Goal: Task Accomplishment & Management: Complete application form

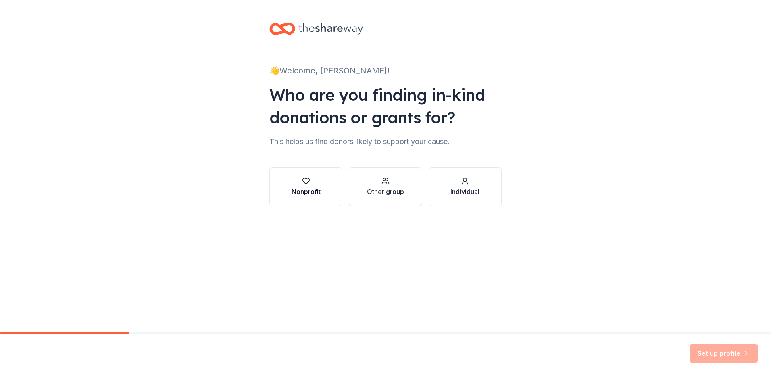
click at [297, 198] on button "Nonprofit" at bounding box center [305, 186] width 73 height 39
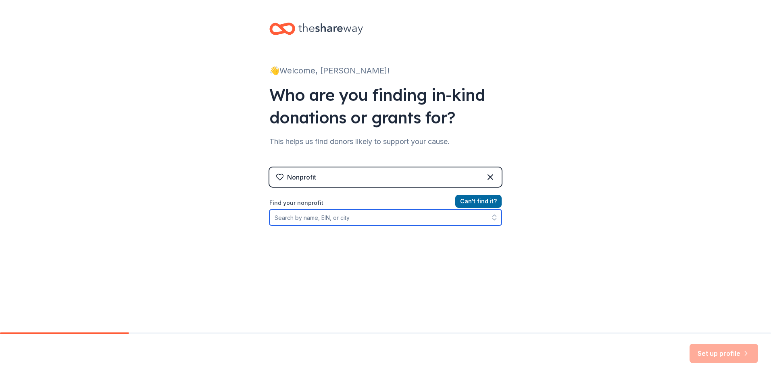
click at [308, 214] on input "Find your nonprofit" at bounding box center [385, 217] width 232 height 16
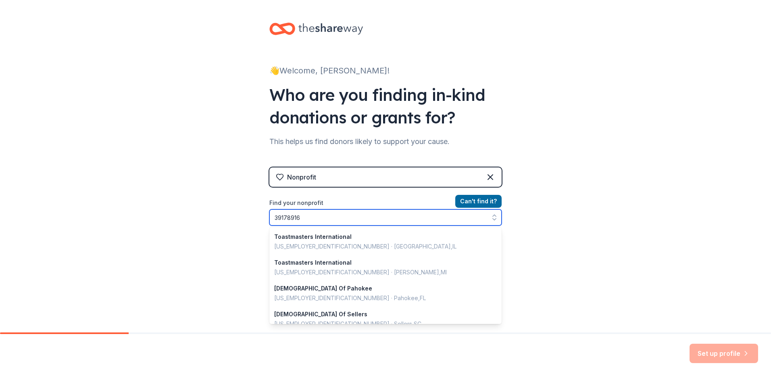
type input "391789169"
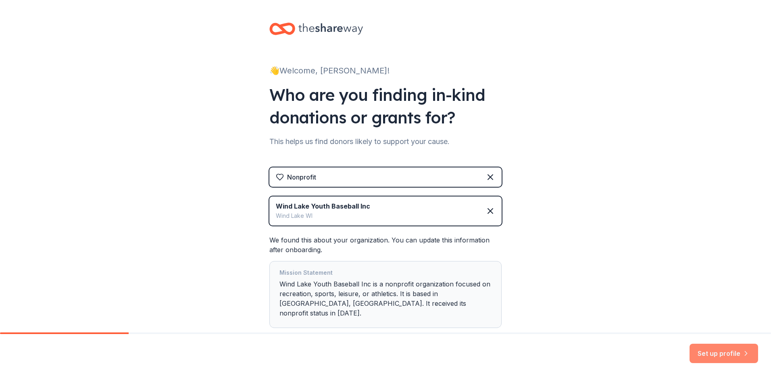
click at [729, 352] on button "Set up profile" at bounding box center [724, 353] width 69 height 19
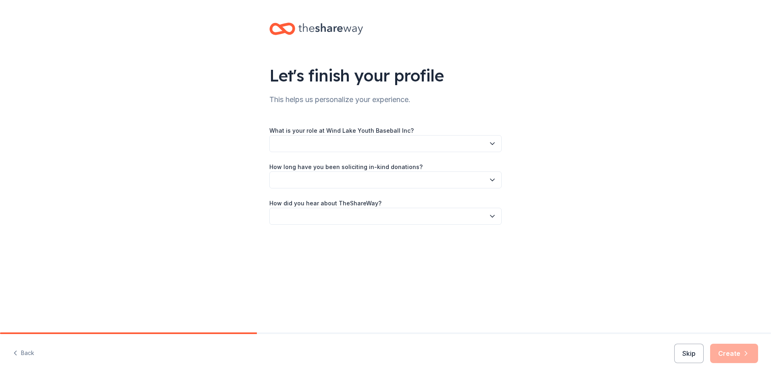
click at [409, 140] on button "button" at bounding box center [385, 143] width 232 height 17
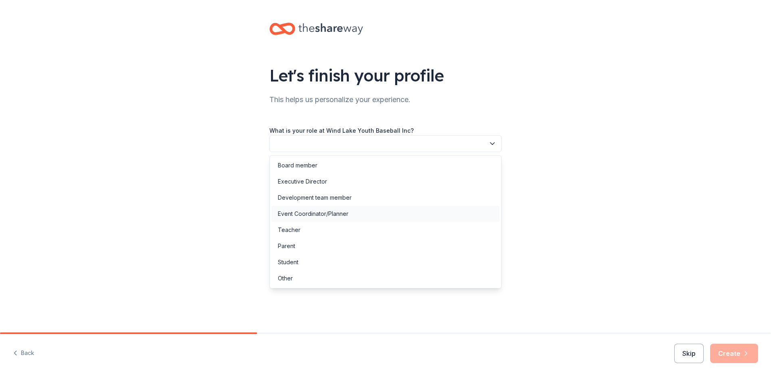
click at [322, 215] on div "Event Coordinator/Planner" at bounding box center [313, 214] width 71 height 10
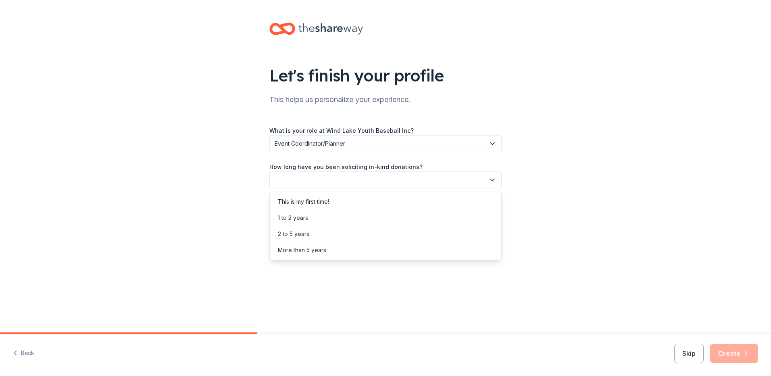
click at [319, 186] on button "button" at bounding box center [385, 179] width 232 height 17
click at [315, 205] on div "This is my first time!" at bounding box center [303, 202] width 51 height 10
click at [315, 215] on button "button" at bounding box center [385, 216] width 232 height 17
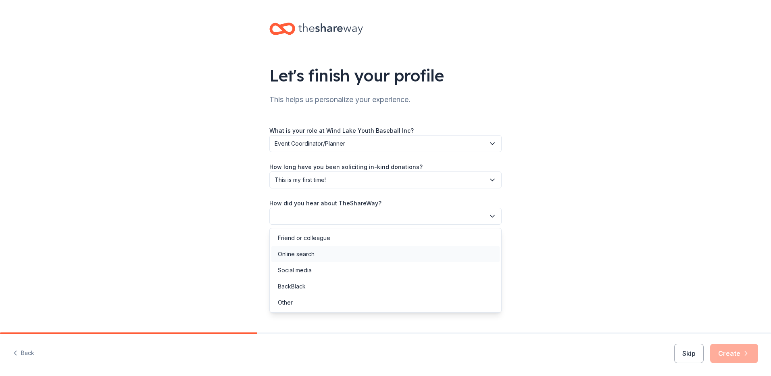
click at [314, 253] on div "Online search" at bounding box center [296, 254] width 37 height 10
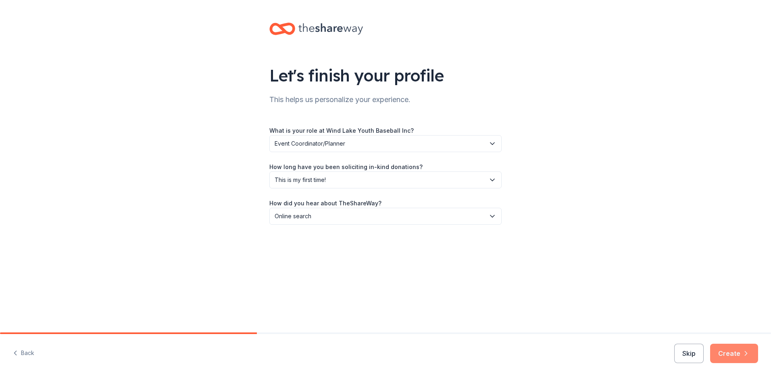
click at [734, 358] on button "Create" at bounding box center [734, 353] width 48 height 19
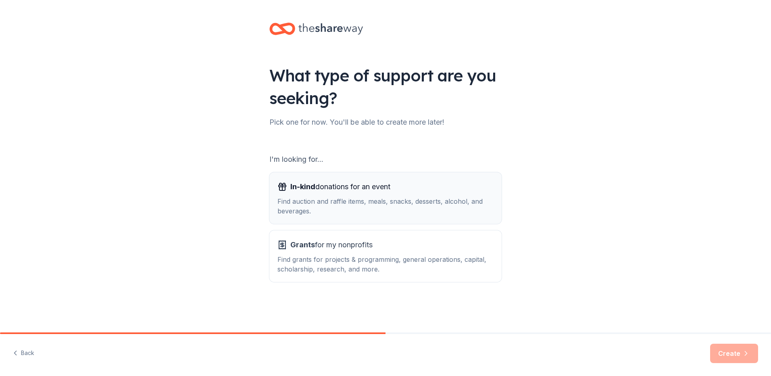
click at [395, 200] on div "Find auction and raffle items, meals, snacks, desserts, alcohol, and beverages." at bounding box center [386, 205] width 216 height 19
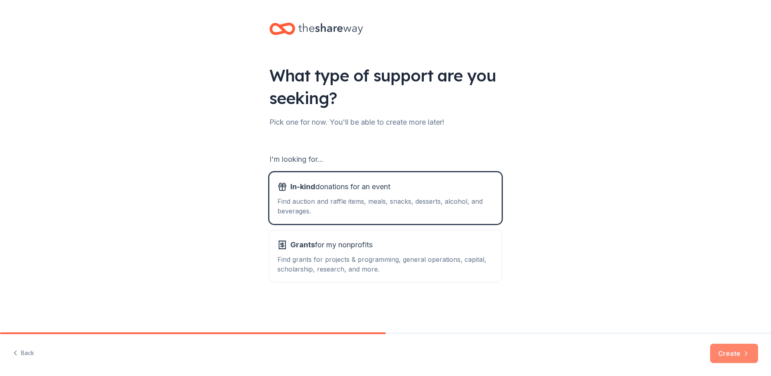
click at [745, 353] on icon "button" at bounding box center [746, 353] width 8 height 8
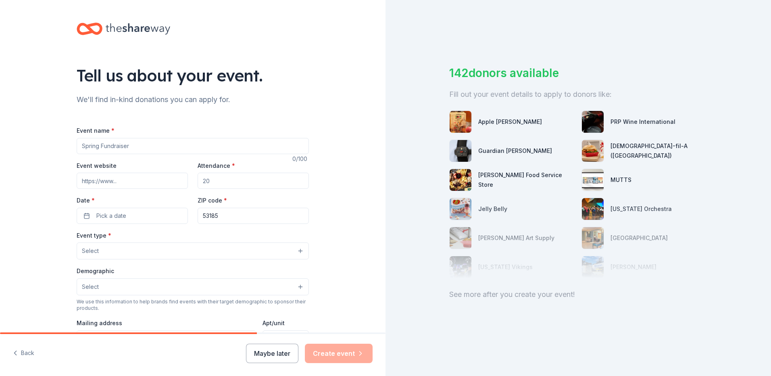
click at [102, 140] on input "Event name *" at bounding box center [193, 146] width 232 height 16
type input "Owl Ween"
click at [238, 181] on input "Attendance *" at bounding box center [253, 181] width 111 height 16
type input "200"
click at [113, 213] on span "Pick a date" at bounding box center [111, 216] width 30 height 10
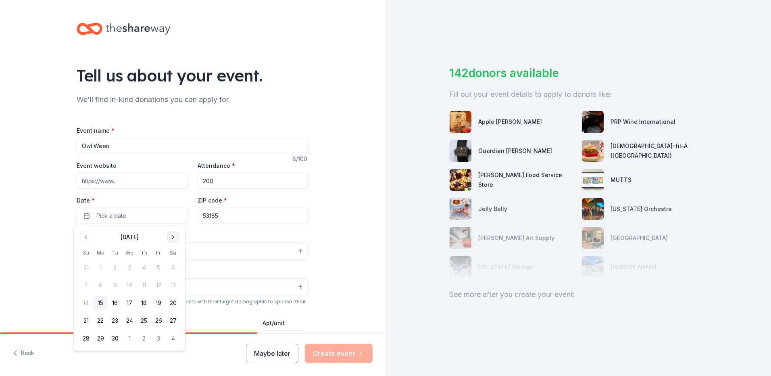
click at [175, 239] on button "Go to next month" at bounding box center [172, 237] width 11 height 11
click at [87, 321] on button "19" at bounding box center [86, 320] width 15 height 15
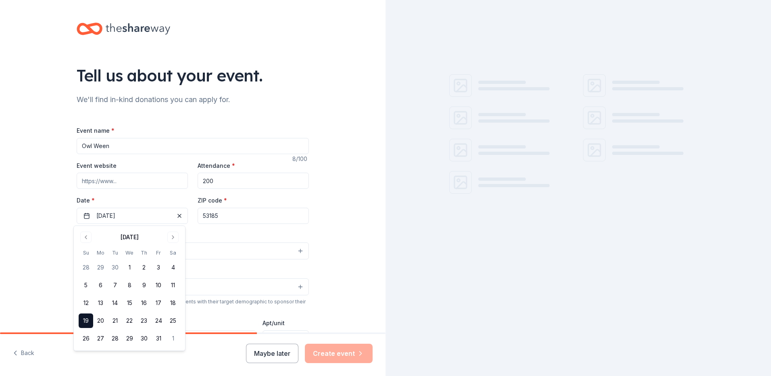
click at [233, 244] on button "Select" at bounding box center [193, 250] width 232 height 17
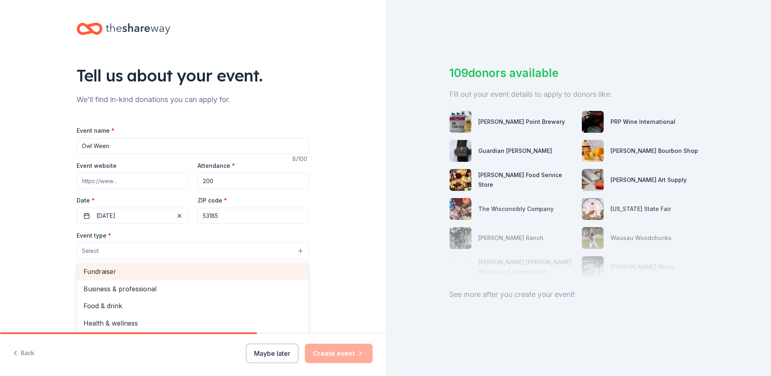
click at [120, 274] on span "Fundraiser" at bounding box center [193, 271] width 219 height 10
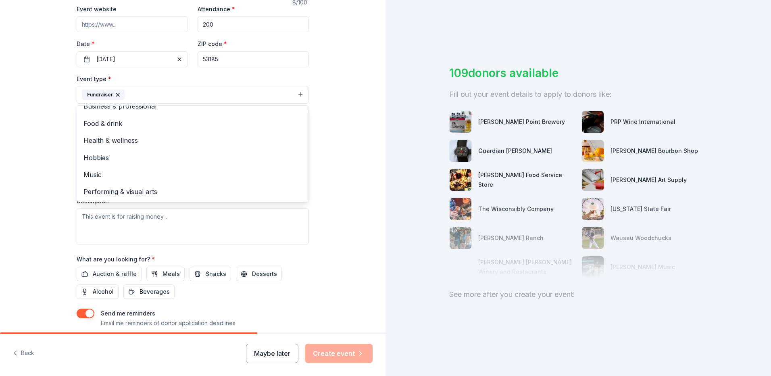
scroll to position [161, 0]
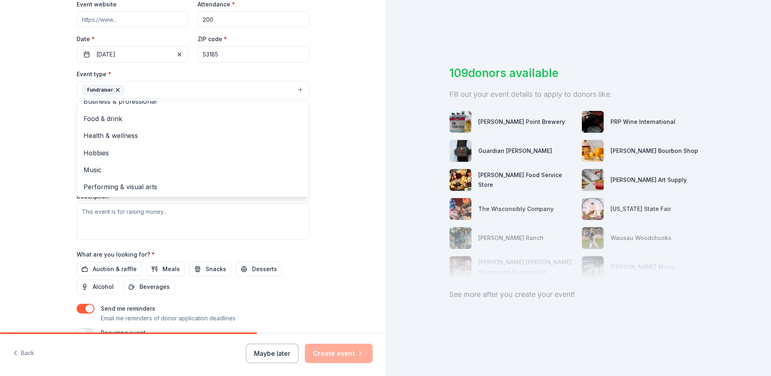
click at [113, 217] on div "Event type * Fundraiser Business & professional Food & drink Health & wellness …" at bounding box center [193, 154] width 232 height 171
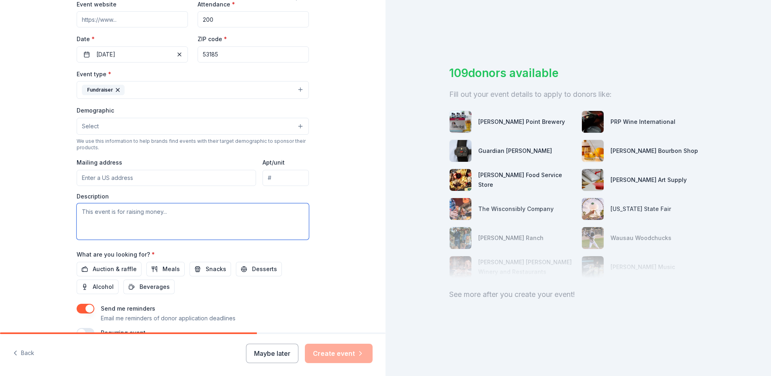
click at [104, 213] on textarea at bounding box center [193, 221] width 232 height 36
click at [115, 175] on input "Mailing address" at bounding box center [167, 178] width 180 height 16
type input "8916 Racine Ave"
click at [119, 215] on textarea at bounding box center [193, 221] width 232 height 36
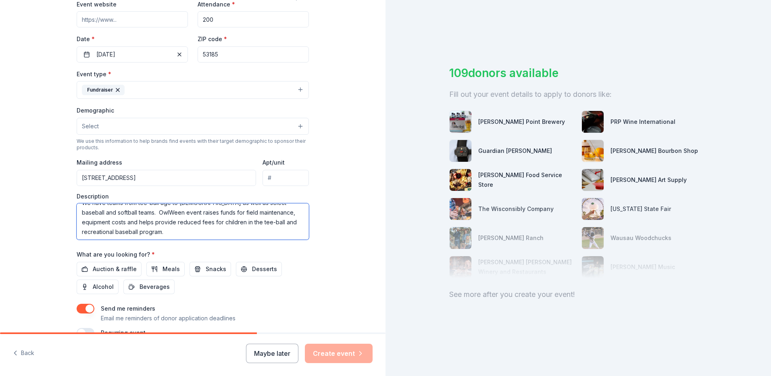
scroll to position [19, 0]
type textarea "This event is an annual fundraiser for the Wind Lake Youth Baseball organizatio…"
click at [114, 271] on span "Auction & raffle" at bounding box center [115, 269] width 44 height 10
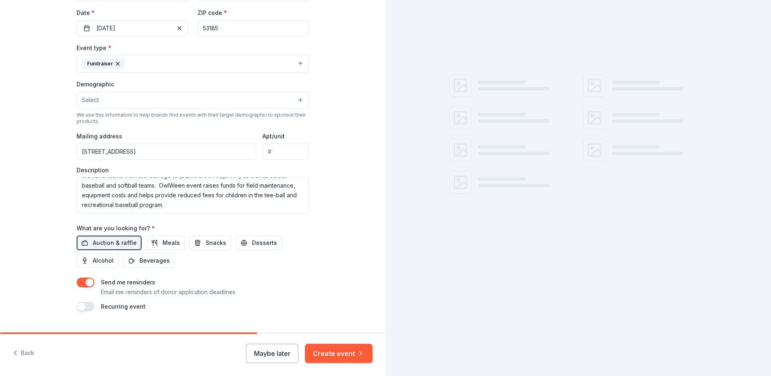
scroll to position [202, 0]
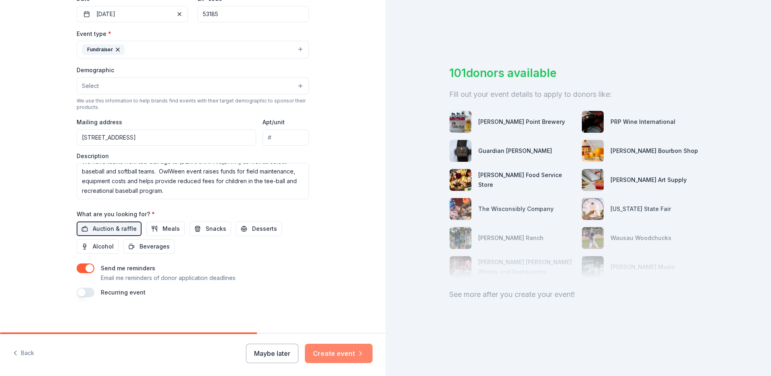
click at [326, 356] on button "Create event" at bounding box center [339, 353] width 68 height 19
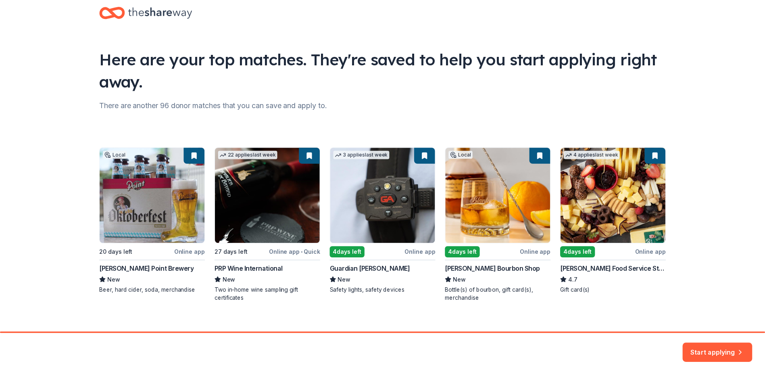
scroll to position [26, 0]
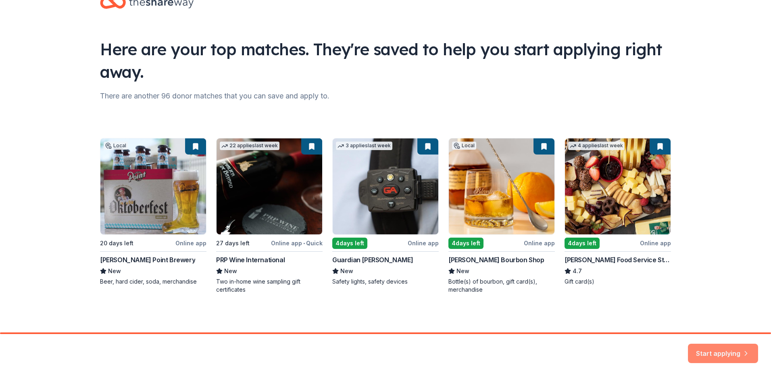
click at [712, 345] on button "Start applying" at bounding box center [723, 348] width 70 height 19
click at [705, 348] on div "Start applying" at bounding box center [723, 353] width 70 height 19
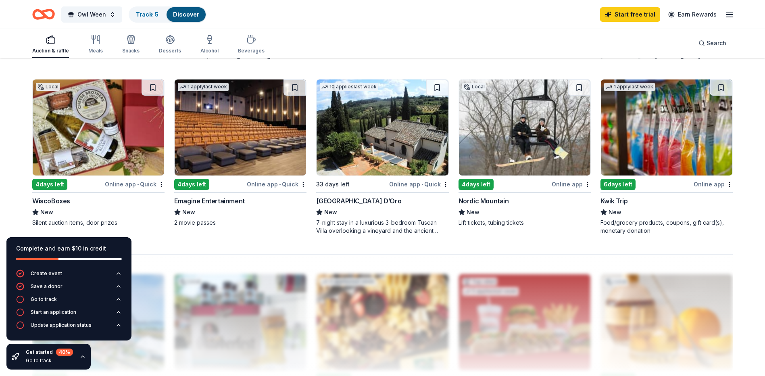
scroll to position [546, 0]
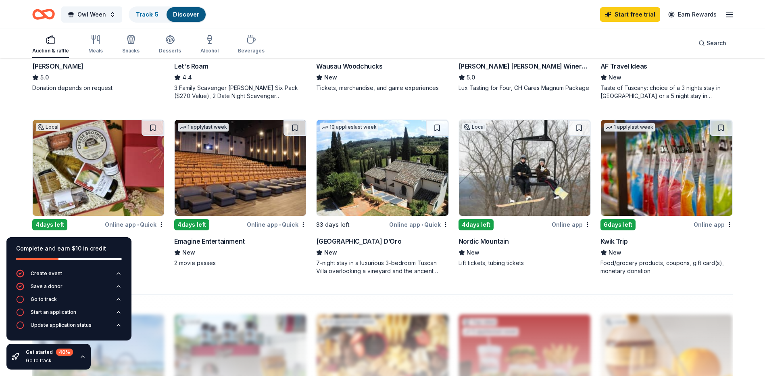
click at [288, 225] on div "Online app • Quick" at bounding box center [277, 224] width 60 height 10
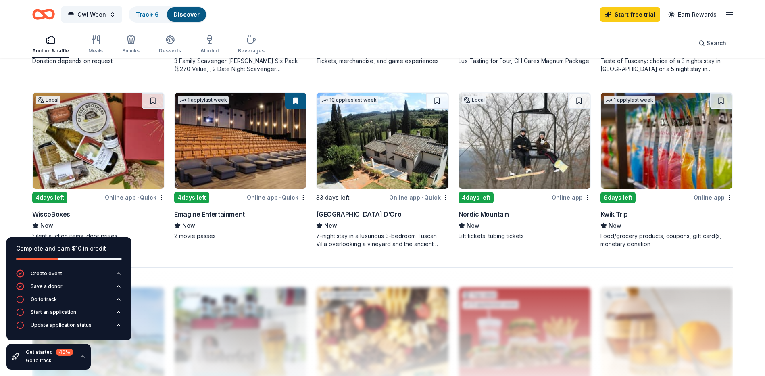
scroll to position [587, 0]
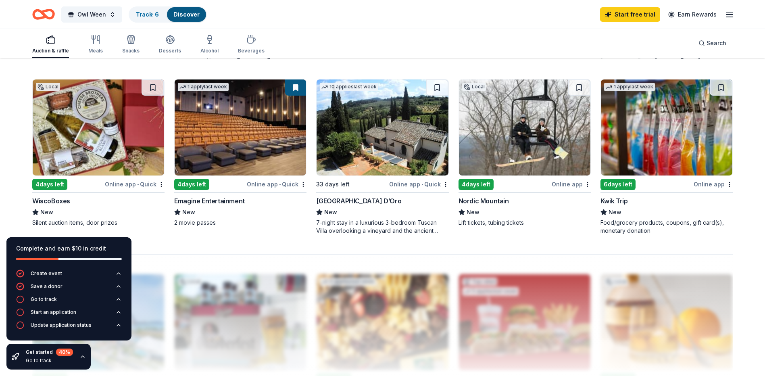
click at [146, 184] on div "Online app • Quick" at bounding box center [135, 184] width 60 height 10
click at [93, 14] on span "Owl Ween" at bounding box center [91, 15] width 29 height 10
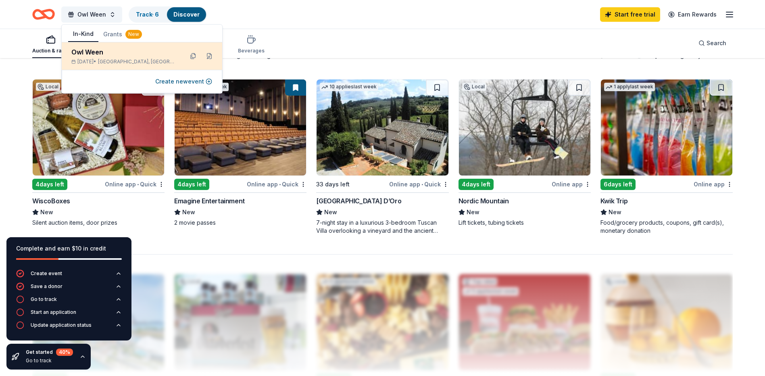
click at [109, 58] on div "Oct 19, 2025 • Wind Lake, WI" at bounding box center [124, 61] width 106 height 6
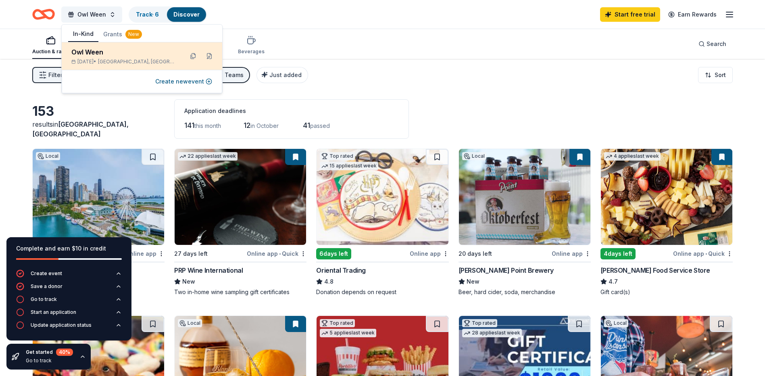
click at [109, 58] on div "Oct 19, 2025 • Wind Lake, WI" at bounding box center [124, 61] width 106 height 6
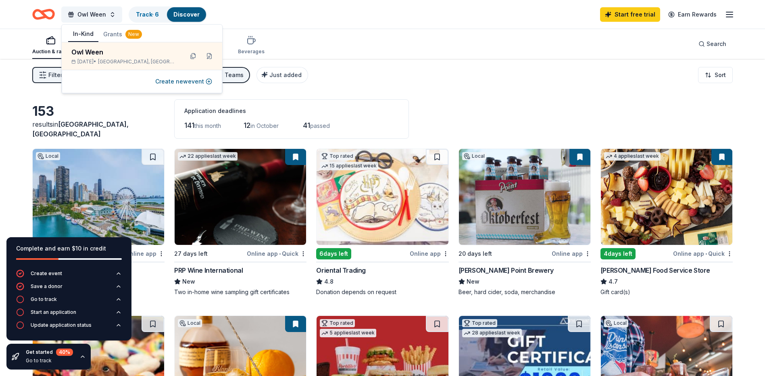
click at [447, 63] on div "Filter 3 Application methods Causes Sports Teams Just added Sort" at bounding box center [382, 75] width 765 height 32
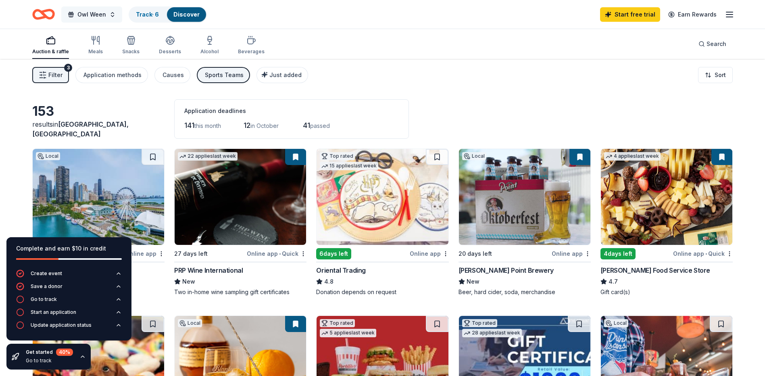
click at [104, 11] on span "Owl Ween" at bounding box center [91, 15] width 29 height 10
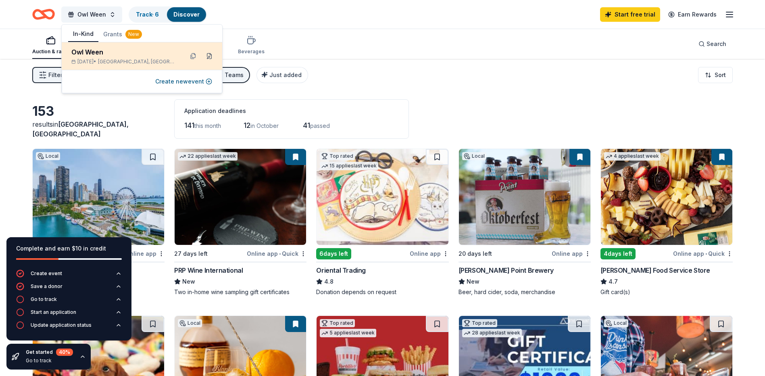
click at [209, 57] on button at bounding box center [209, 56] width 13 height 13
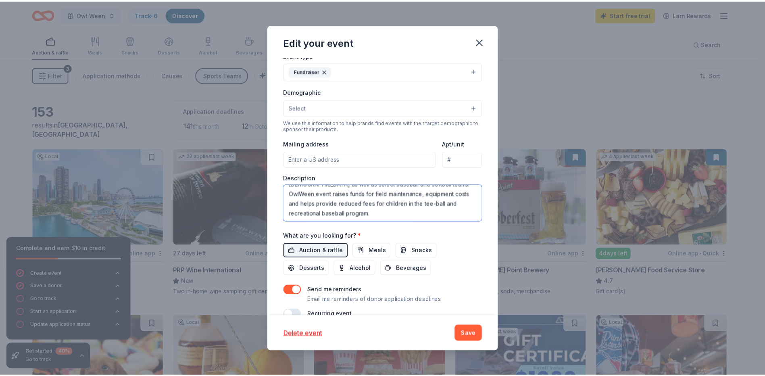
scroll to position [29, 0]
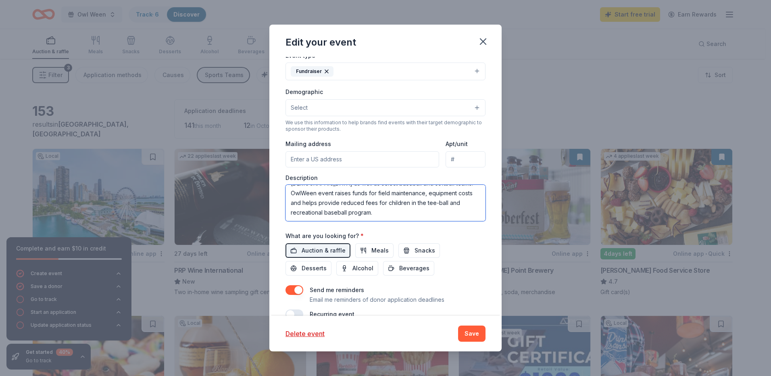
drag, startPoint x: 291, startPoint y: 193, endPoint x: 468, endPoint y: 221, distance: 179.8
click at [468, 221] on div "Event name * Owl Ween 8 /100 Event website Attendance * 200 Date * 10/19/2025 Z…" at bounding box center [386, 133] width 200 height 374
click at [488, 38] on icon "button" at bounding box center [483, 41] width 11 height 11
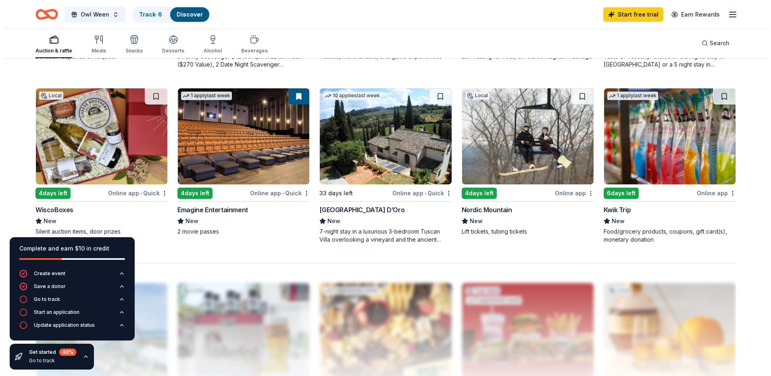
scroll to position [565, 0]
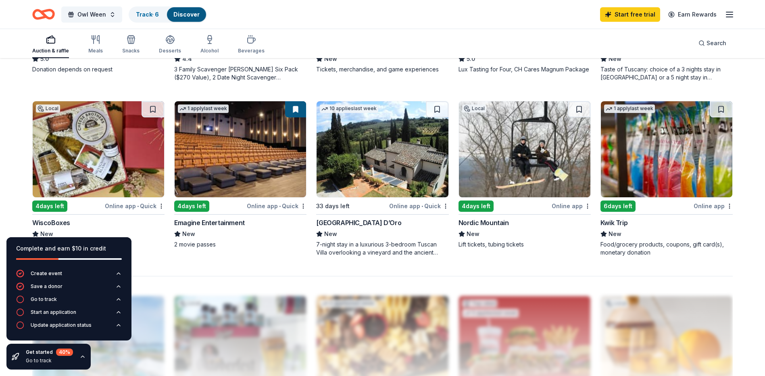
click at [566, 207] on div "Online app" at bounding box center [571, 206] width 39 height 10
click at [93, 13] on span "Owl Ween" at bounding box center [91, 15] width 29 height 10
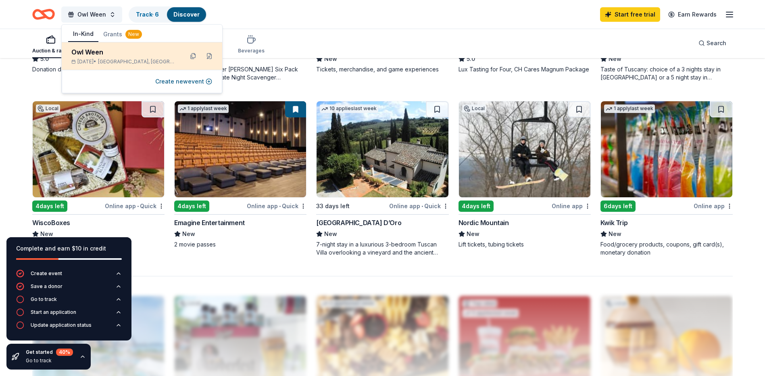
click at [111, 58] on div "Oct 19, 2025 • Wind Lake, WI" at bounding box center [124, 61] width 106 height 6
click at [208, 55] on button at bounding box center [209, 56] width 13 height 13
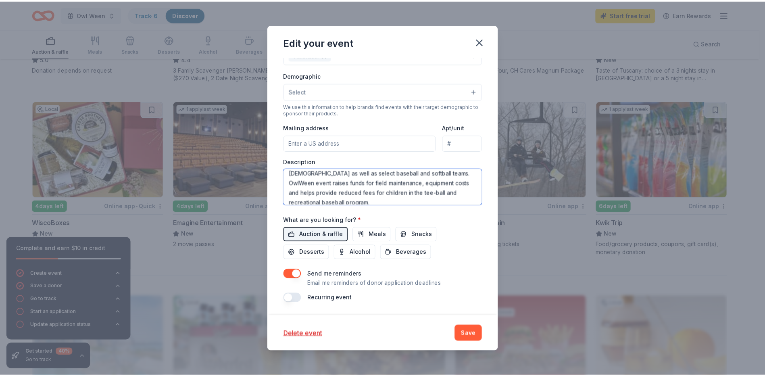
scroll to position [29, 0]
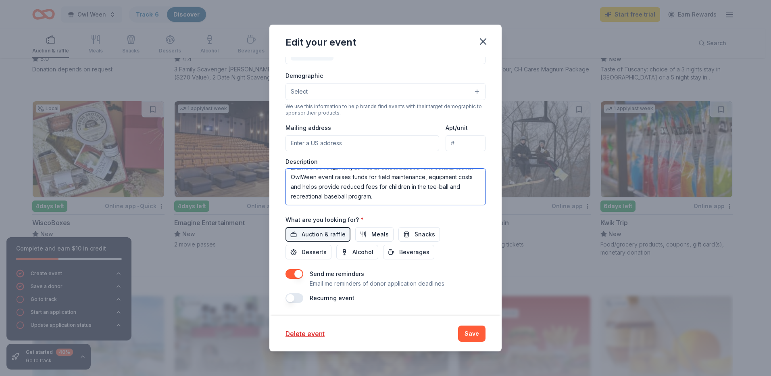
drag, startPoint x: 292, startPoint y: 176, endPoint x: 472, endPoint y: 206, distance: 182.7
click at [472, 206] on div "Event name * Owl Ween 8 /100 Event website Attendance * 200 Date * 10/19/2025 Z…" at bounding box center [386, 116] width 200 height 374
click at [481, 42] on icon "button" at bounding box center [483, 41] width 11 height 11
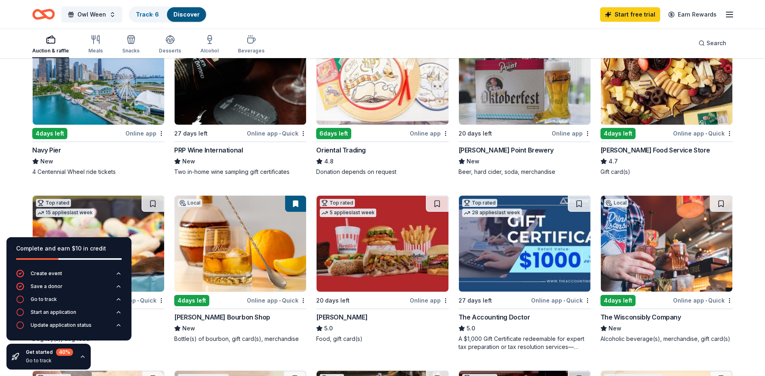
scroll to position [81, 0]
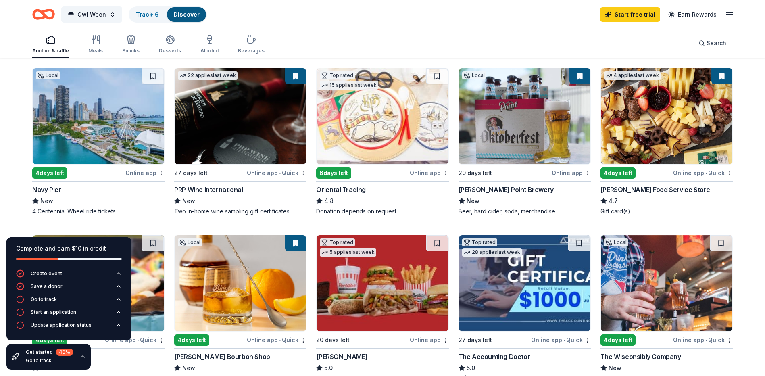
click at [145, 174] on div "Online app" at bounding box center [144, 173] width 39 height 10
click at [561, 171] on div "Online app" at bounding box center [571, 173] width 39 height 10
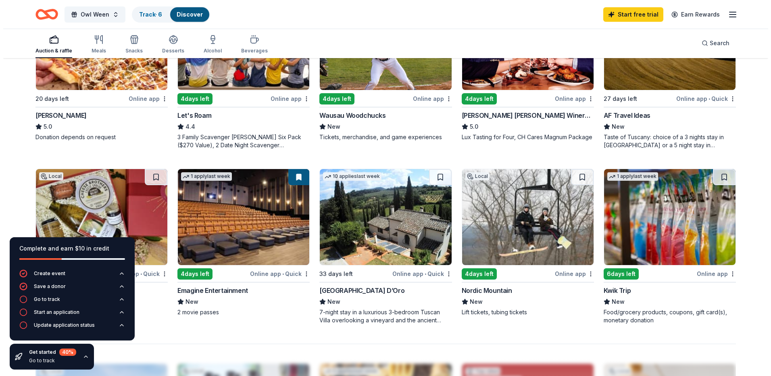
scroll to position [524, 0]
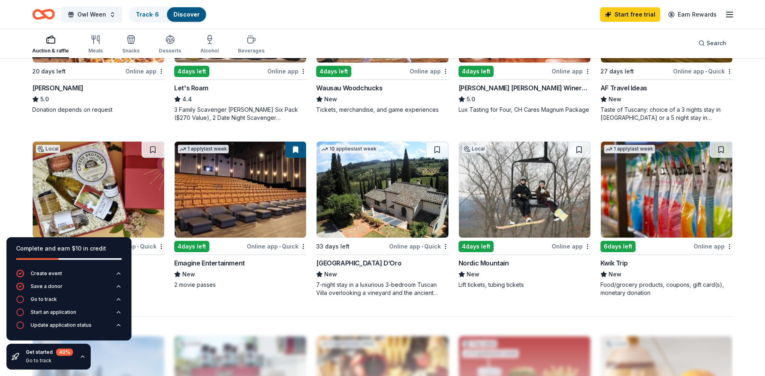
click at [708, 246] on div "Online app" at bounding box center [713, 246] width 39 height 10
click at [96, 17] on span "Owl Ween" at bounding box center [91, 15] width 29 height 10
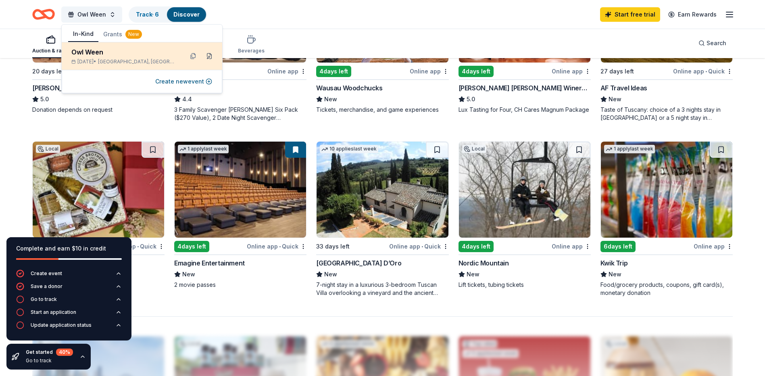
click at [207, 55] on button at bounding box center [209, 56] width 13 height 13
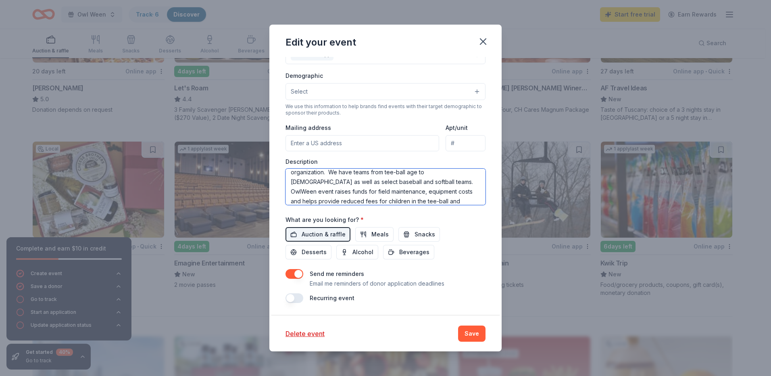
scroll to position [29, 0]
drag, startPoint x: 291, startPoint y: 177, endPoint x: 449, endPoint y: 201, distance: 159.6
click at [449, 201] on textarea "This event is an annual fundraiser for the Wind Lake Youth Baseball organizatio…" at bounding box center [386, 187] width 200 height 36
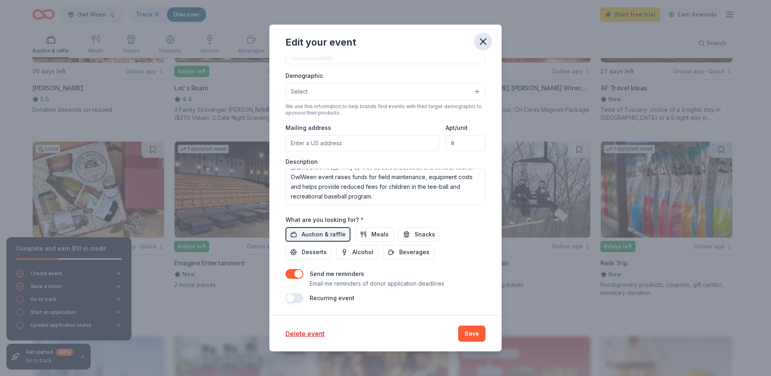
click at [478, 45] on icon "button" at bounding box center [483, 41] width 11 height 11
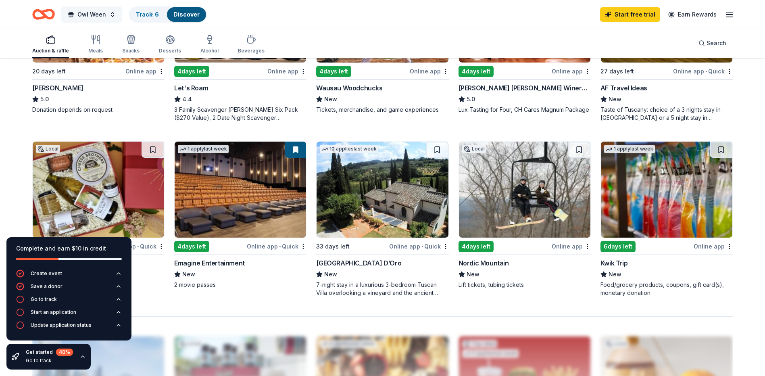
click at [107, 17] on button "Owl Ween" at bounding box center [91, 14] width 61 height 16
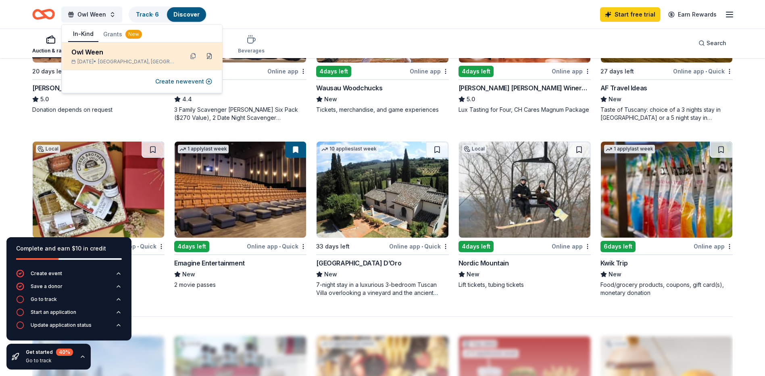
click at [206, 54] on button at bounding box center [209, 56] width 13 height 13
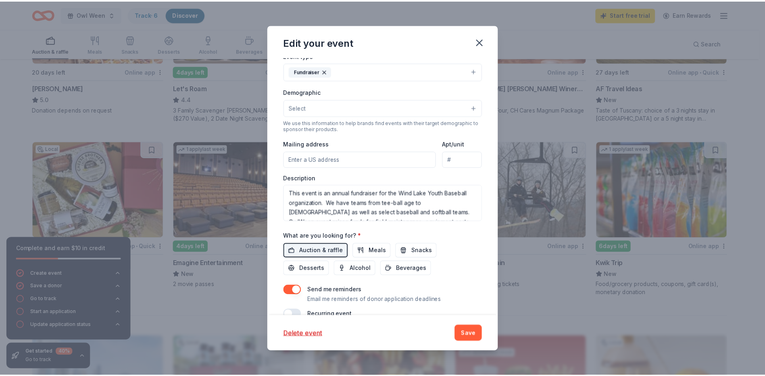
scroll to position [178, 0]
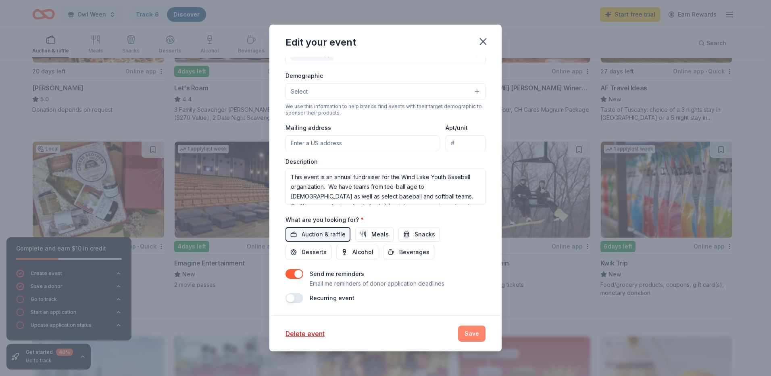
click at [474, 330] on button "Save" at bounding box center [471, 334] width 27 height 16
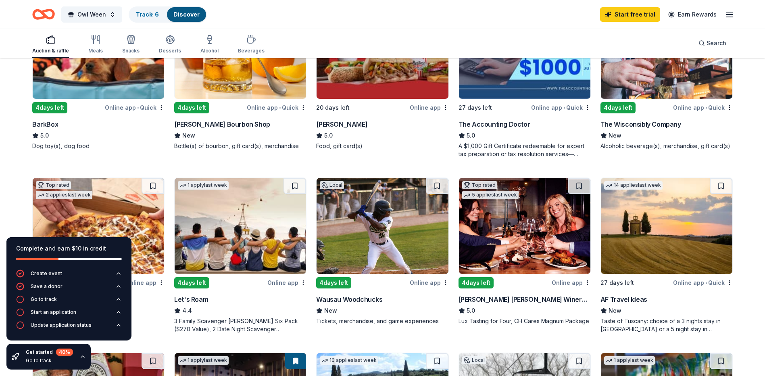
scroll to position [242, 0]
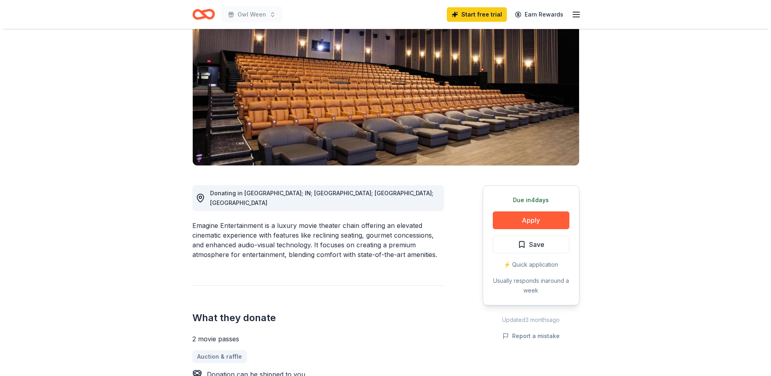
scroll to position [81, 0]
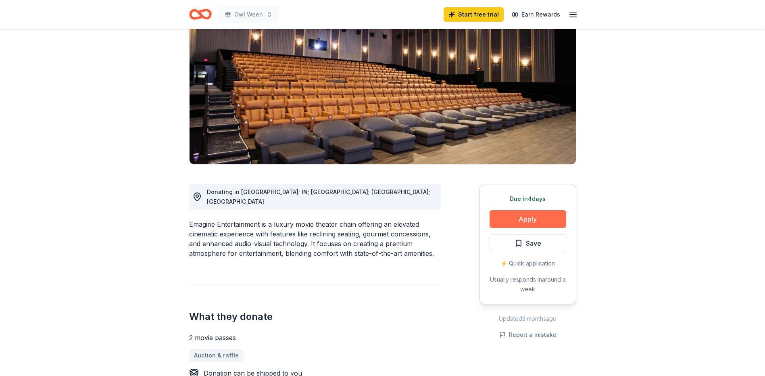
click at [529, 216] on button "Apply" at bounding box center [528, 219] width 77 height 18
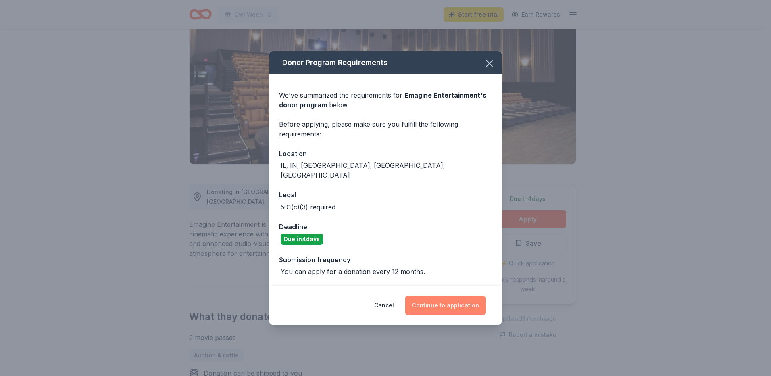
click at [452, 301] on button "Continue to application" at bounding box center [445, 305] width 80 height 19
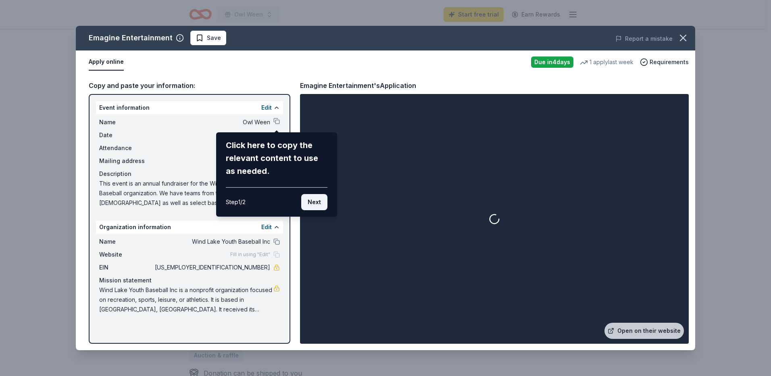
click at [309, 200] on button "Next" at bounding box center [314, 202] width 26 height 16
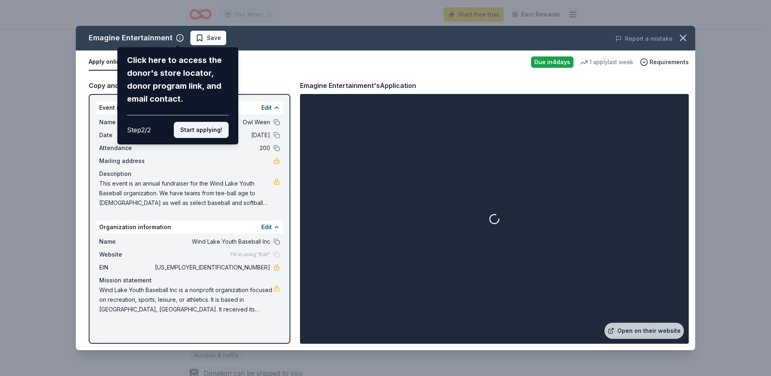
click at [194, 131] on button "Start applying!" at bounding box center [201, 130] width 55 height 16
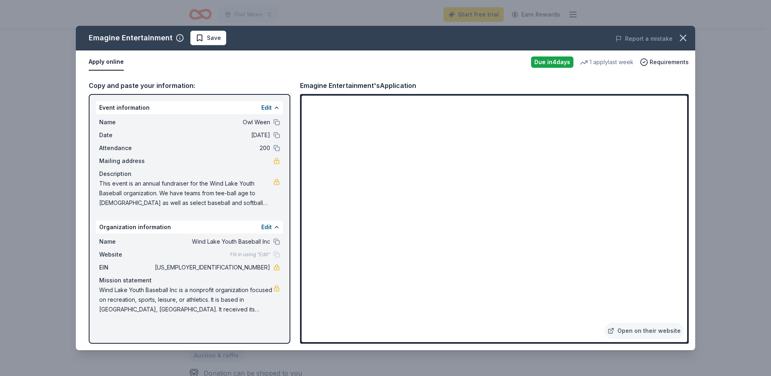
drag, startPoint x: 237, startPoint y: 267, endPoint x: 266, endPoint y: 267, distance: 29.0
click at [266, 267] on span "[US_EMPLOYER_IDENTIFICATION_NUMBER]" at bounding box center [211, 268] width 117 height 10
drag, startPoint x: 269, startPoint y: 267, endPoint x: 246, endPoint y: 269, distance: 23.5
click at [246, 269] on span "[US_EMPLOYER_IDENTIFICATION_NUMBER]" at bounding box center [211, 268] width 117 height 10
click at [211, 34] on span "Save" at bounding box center [214, 38] width 14 height 10
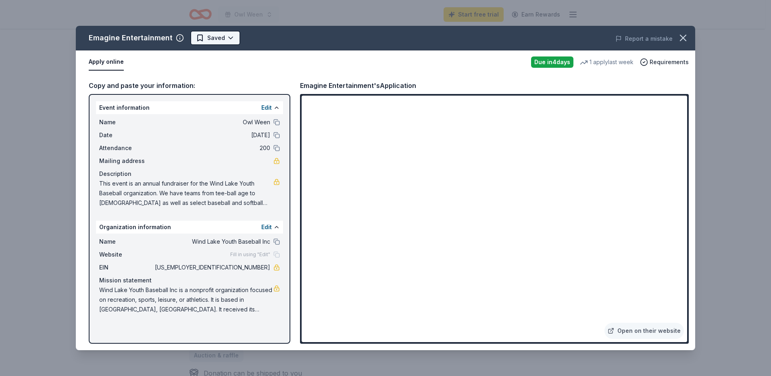
click at [223, 38] on html "Owl Ween Start free trial Earn Rewards Due in 4 days Share Emagine Entertainmen…" at bounding box center [385, 107] width 771 height 376
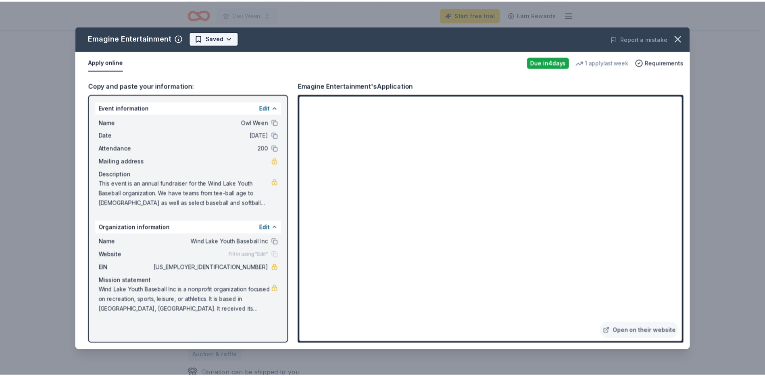
scroll to position [0, 0]
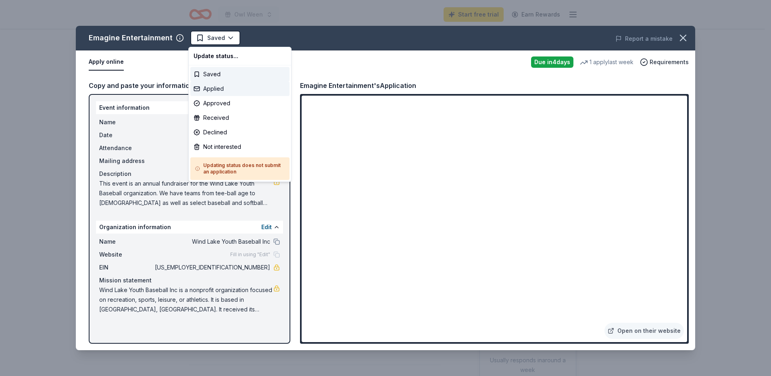
click at [209, 90] on div "Applied" at bounding box center [239, 88] width 99 height 15
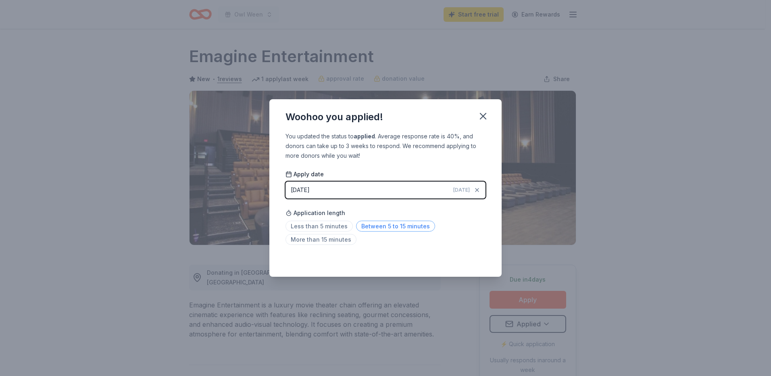
click at [421, 226] on span "Between 5 to 15 minutes" at bounding box center [395, 226] width 79 height 11
click at [483, 110] on button "button" at bounding box center [483, 116] width 18 height 18
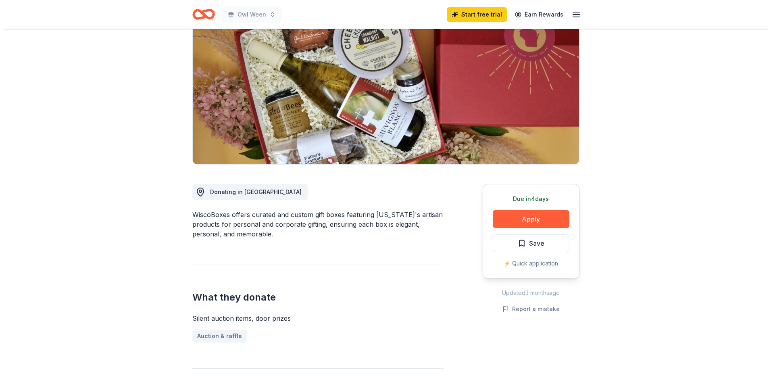
scroll to position [121, 0]
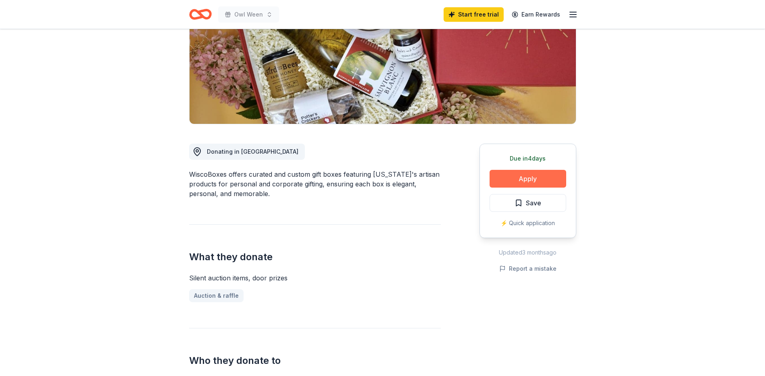
click at [516, 175] on button "Apply" at bounding box center [528, 179] width 77 height 18
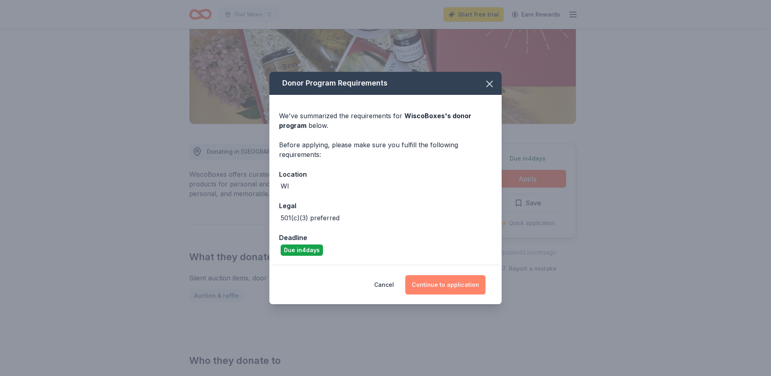
click at [446, 287] on button "Continue to application" at bounding box center [445, 284] width 80 height 19
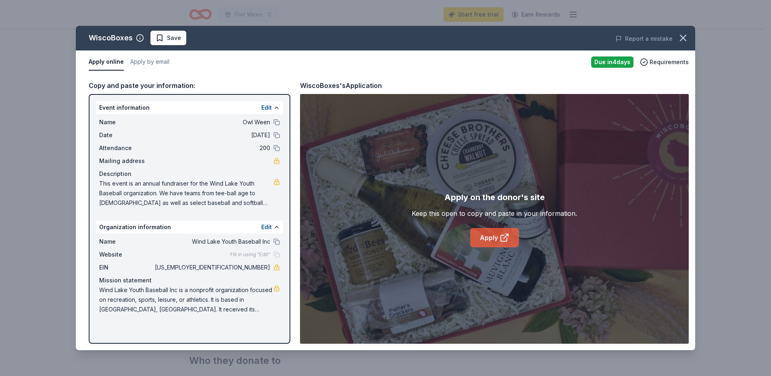
click at [494, 235] on link "Apply" at bounding box center [494, 237] width 49 height 19
drag, startPoint x: 101, startPoint y: 183, endPoint x: 249, endPoint y: 187, distance: 147.7
click at [249, 187] on span "This event is an annual fundraiser for the Wind Lake Youth Baseball organizatio…" at bounding box center [186, 193] width 174 height 29
click at [278, 182] on link at bounding box center [277, 182] width 6 height 6
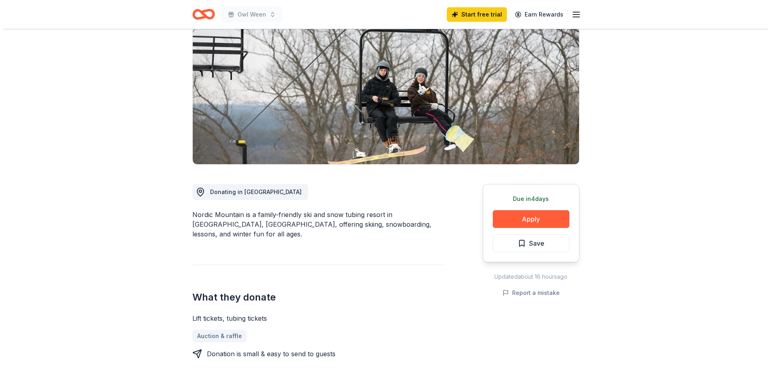
scroll to position [121, 0]
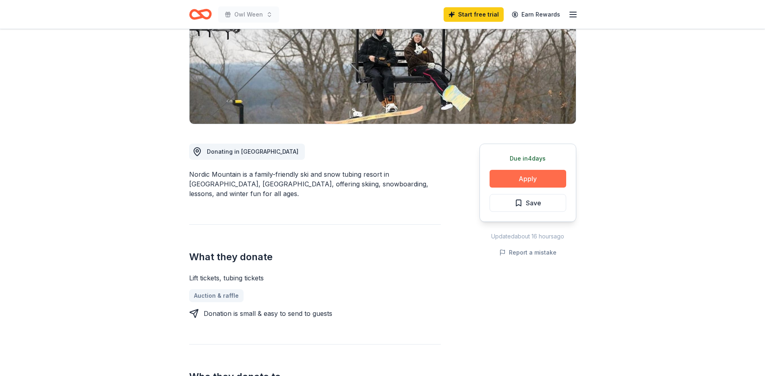
click at [541, 175] on button "Apply" at bounding box center [528, 179] width 77 height 18
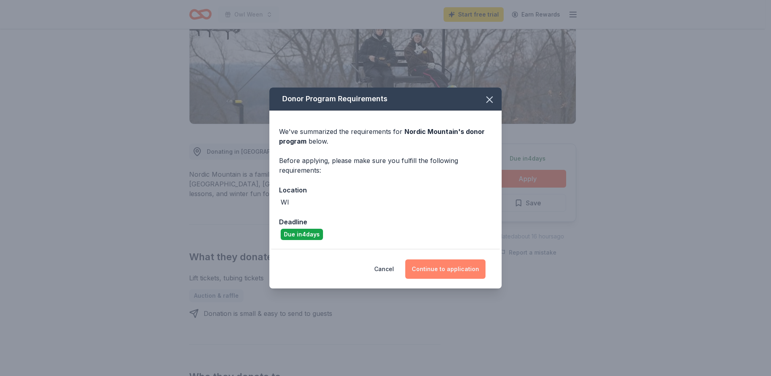
click at [449, 267] on button "Continue to application" at bounding box center [445, 268] width 80 height 19
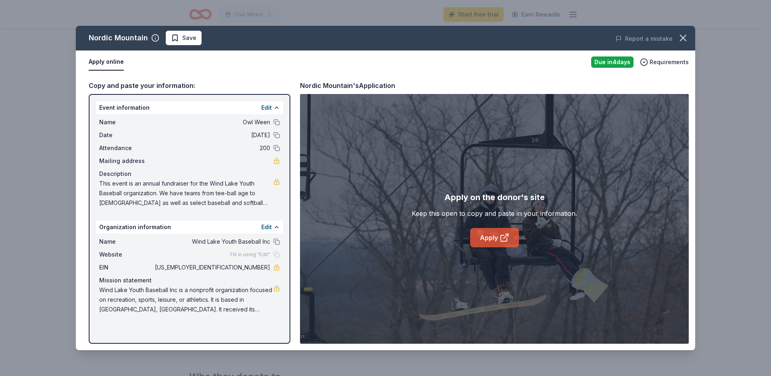
click at [491, 244] on link "Apply" at bounding box center [494, 237] width 49 height 19
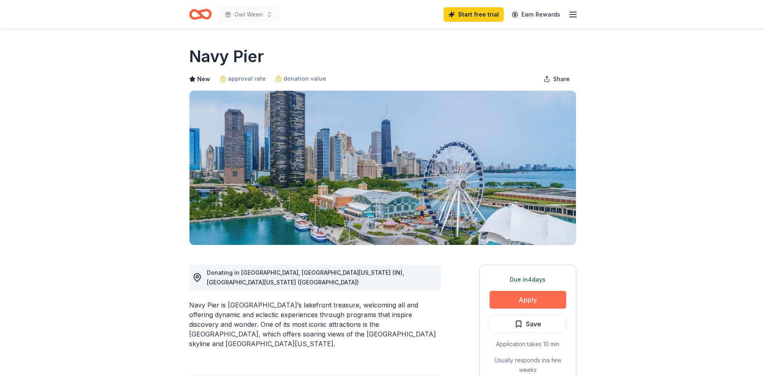
click at [538, 295] on button "Apply" at bounding box center [528, 300] width 77 height 18
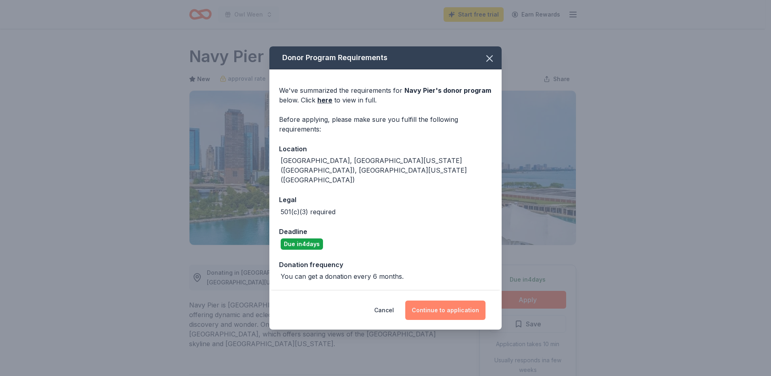
click at [434, 301] on button "Continue to application" at bounding box center [445, 310] width 80 height 19
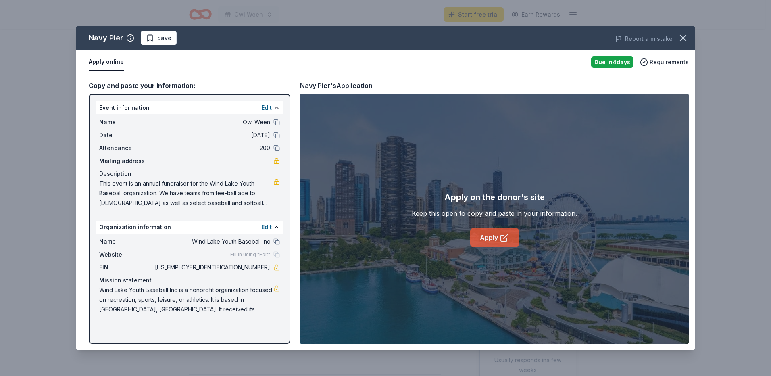
click at [494, 240] on link "Apply" at bounding box center [494, 237] width 49 height 19
click at [487, 239] on link "Apply" at bounding box center [494, 237] width 49 height 19
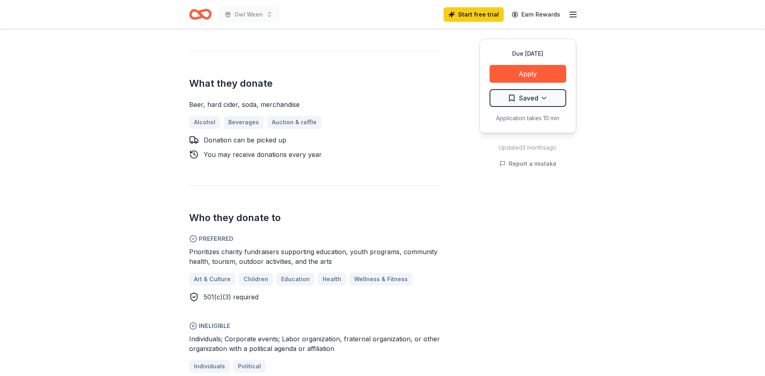
scroll to position [323, 0]
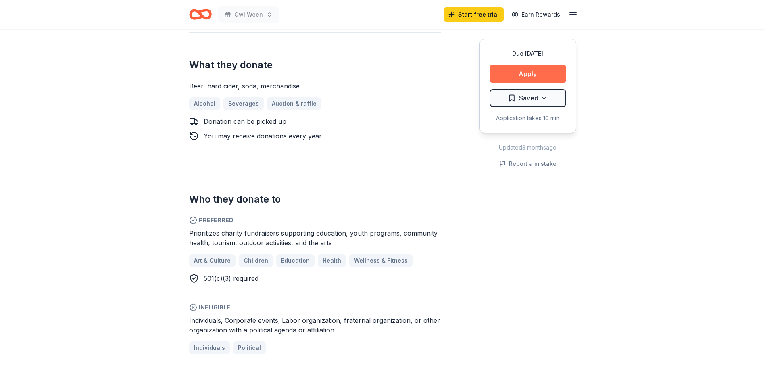
click at [521, 71] on button "Apply" at bounding box center [528, 74] width 77 height 18
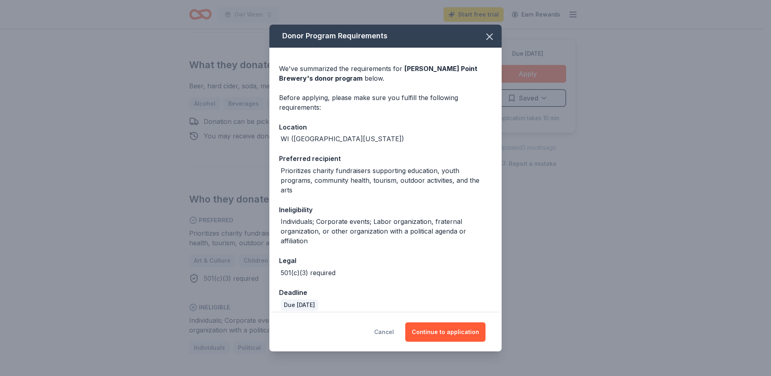
click at [387, 330] on button "Cancel" at bounding box center [384, 331] width 20 height 19
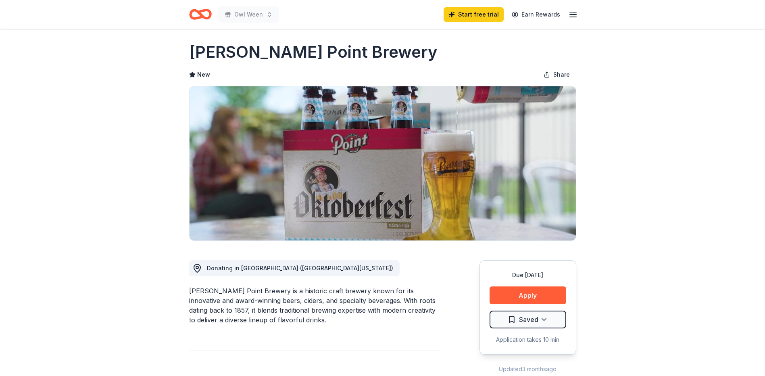
scroll to position [0, 0]
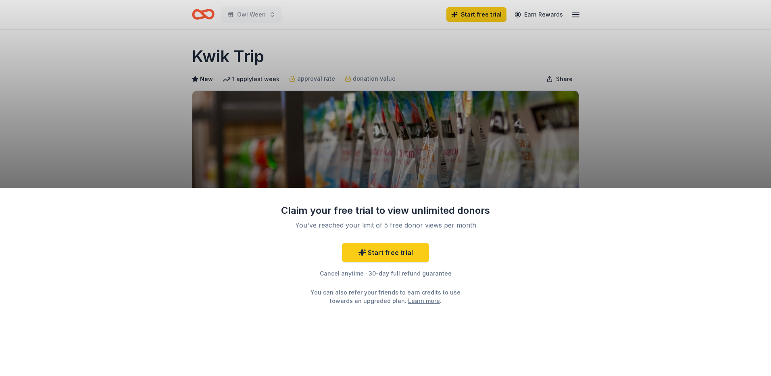
click at [603, 152] on div "Claim your free trial to view unlimited donors You've reached your limit of 5 f…" at bounding box center [385, 188] width 771 height 376
